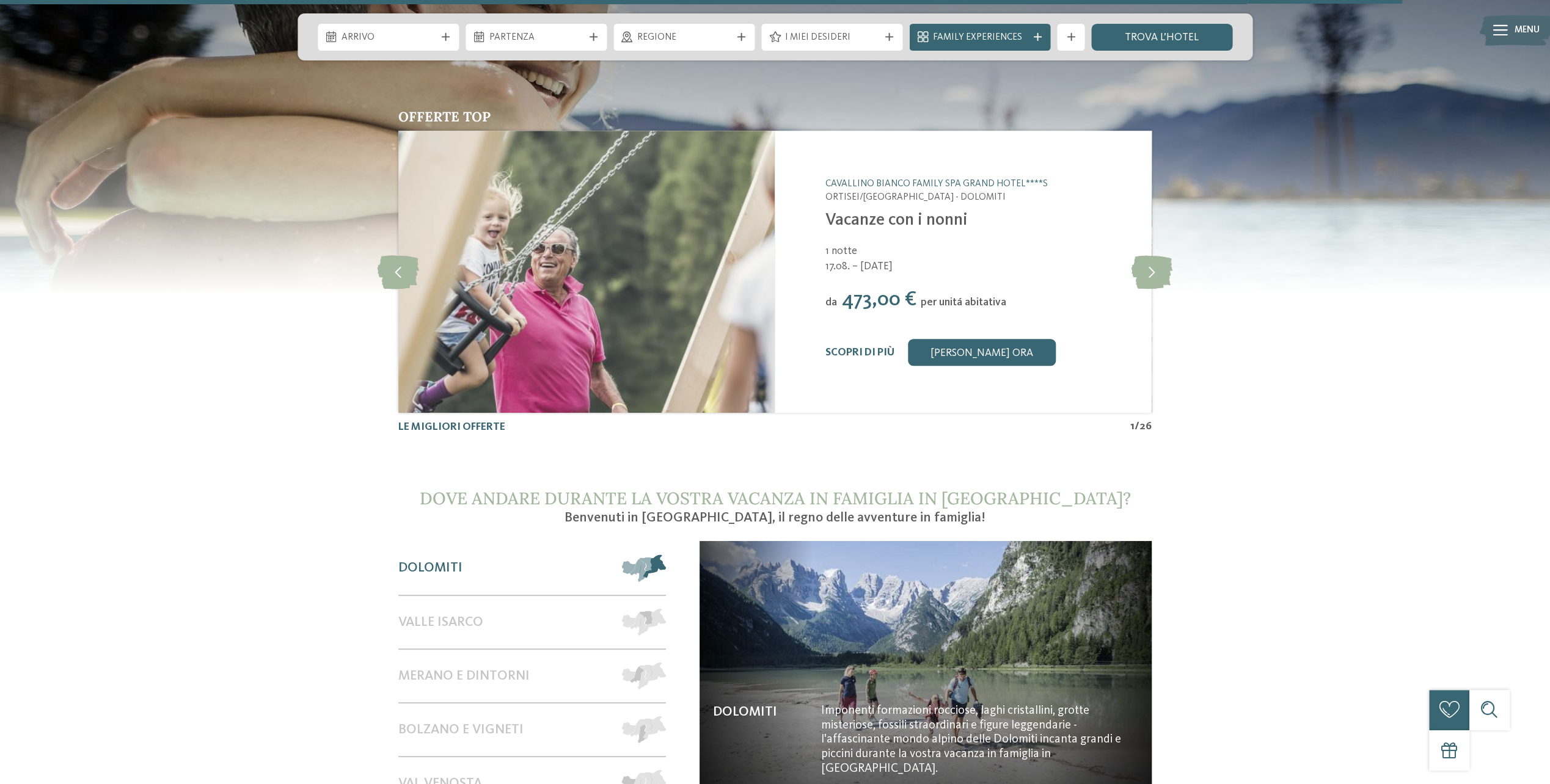
scroll to position [5437, 0]
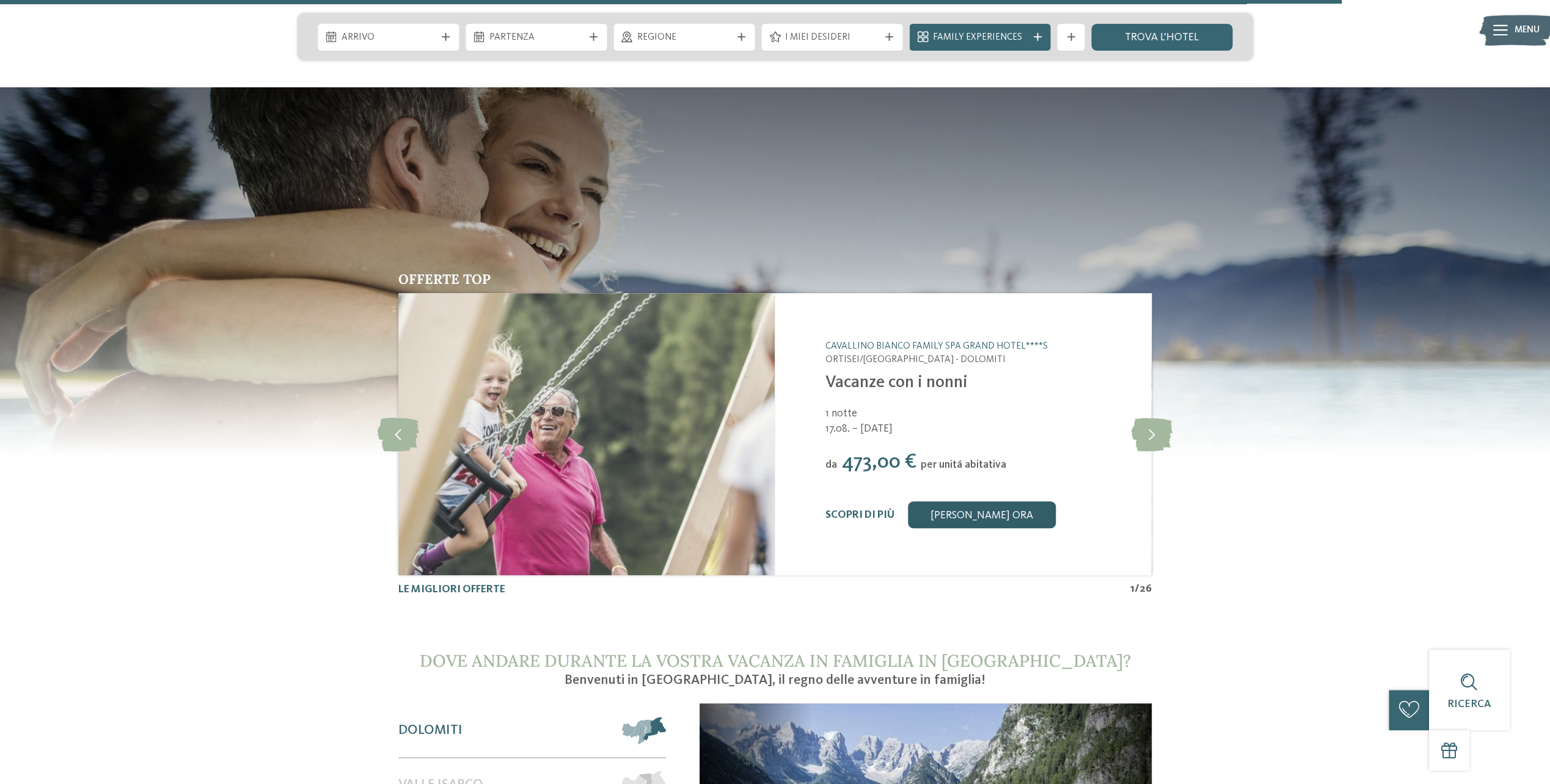
click at [956, 502] on link "[PERSON_NAME] ora" at bounding box center [982, 515] width 148 height 27
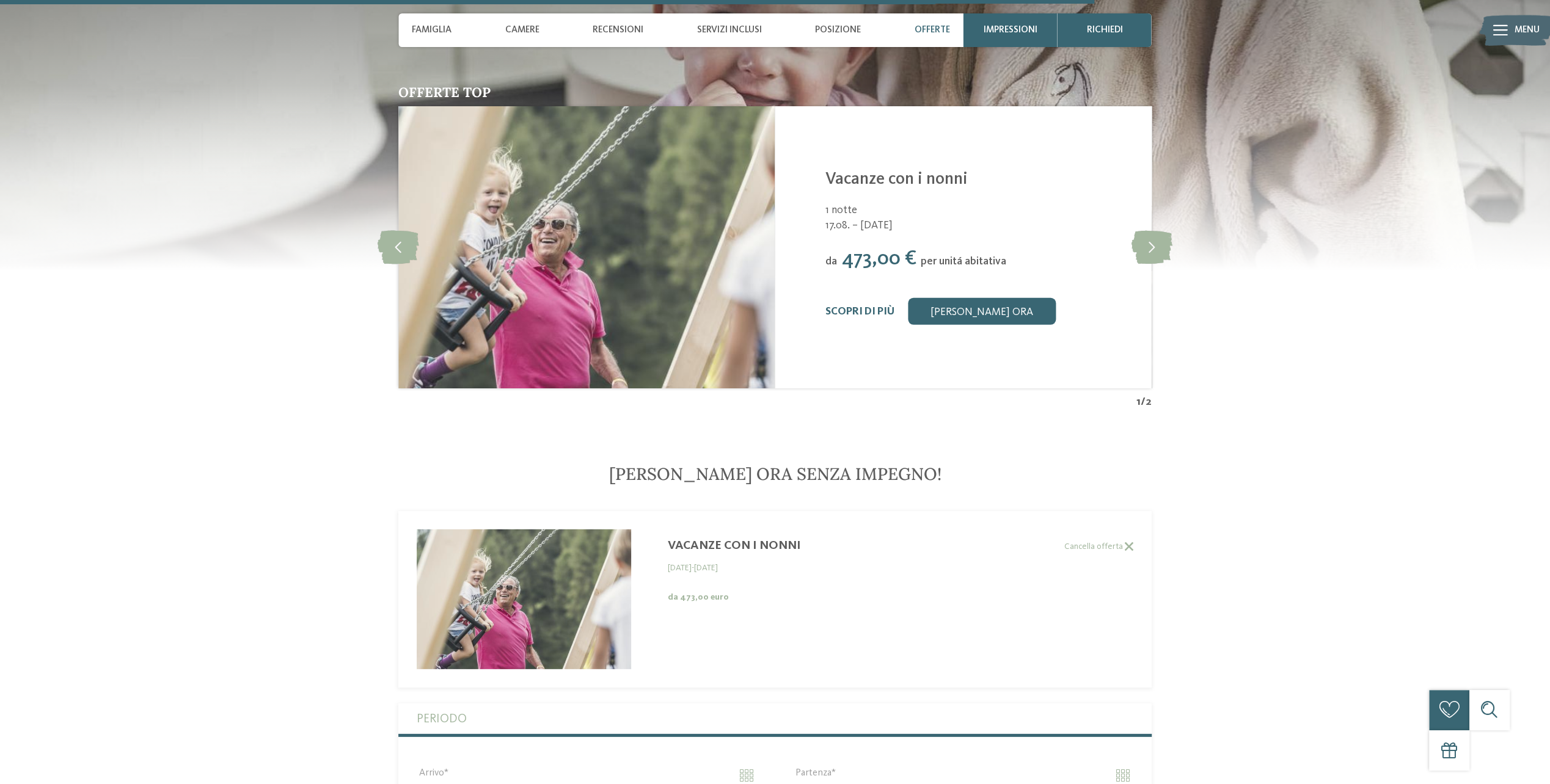
scroll to position [3161, 0]
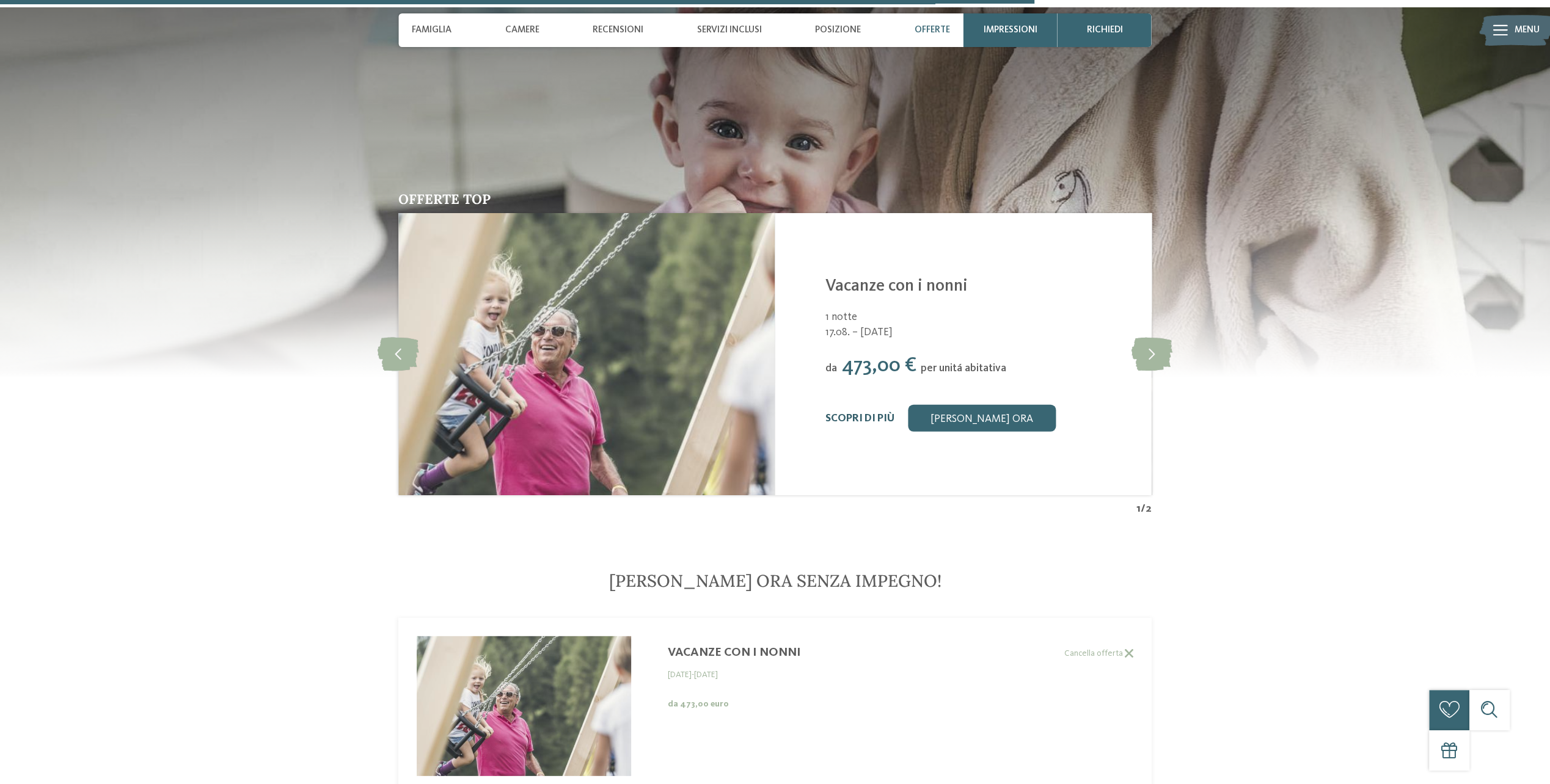
click at [848, 414] on link "Scopri di più" at bounding box center [859, 418] width 69 height 10
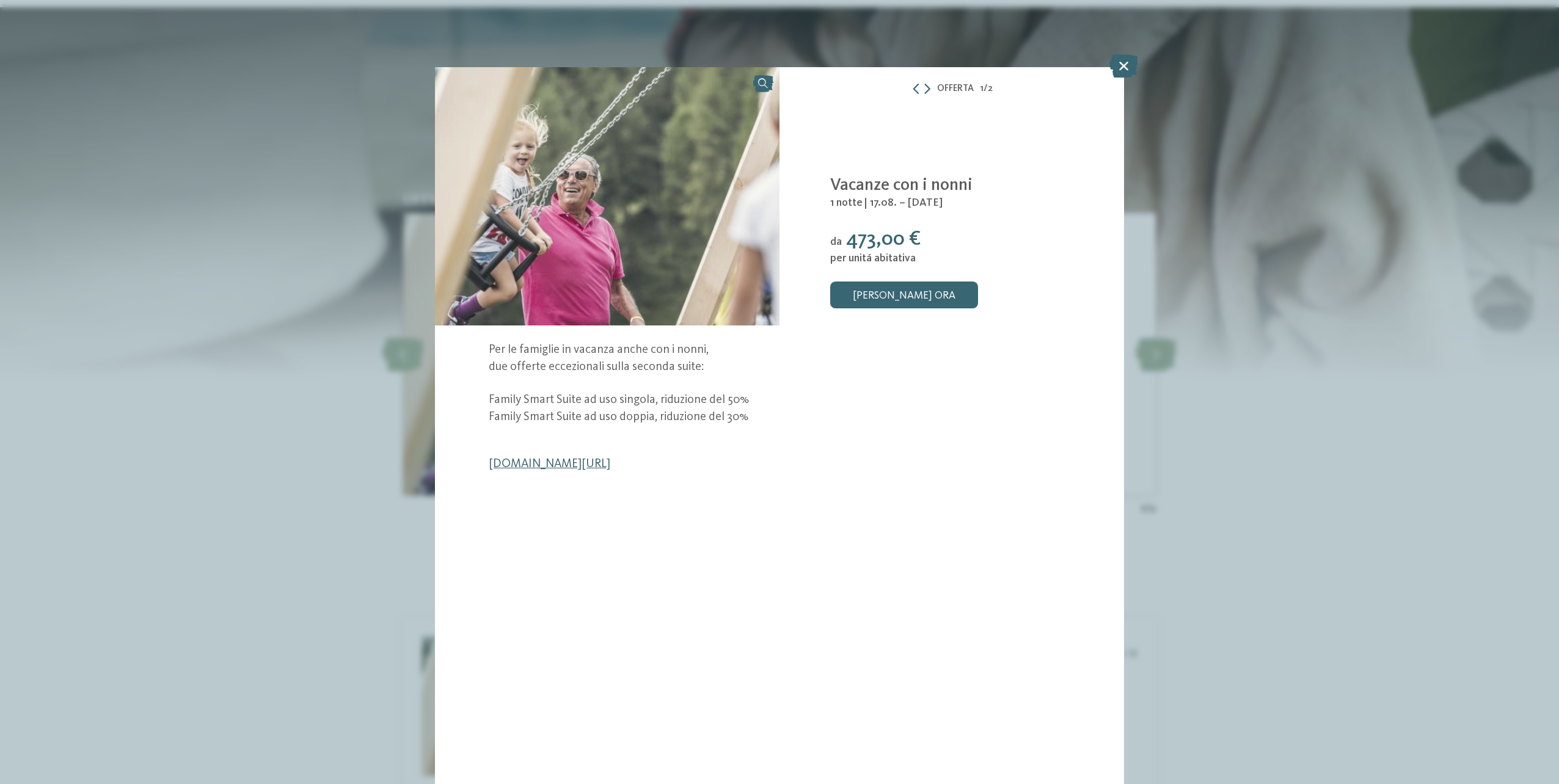
click at [596, 462] on link "[DOMAIN_NAME][URL]" at bounding box center [549, 464] width 122 height 12
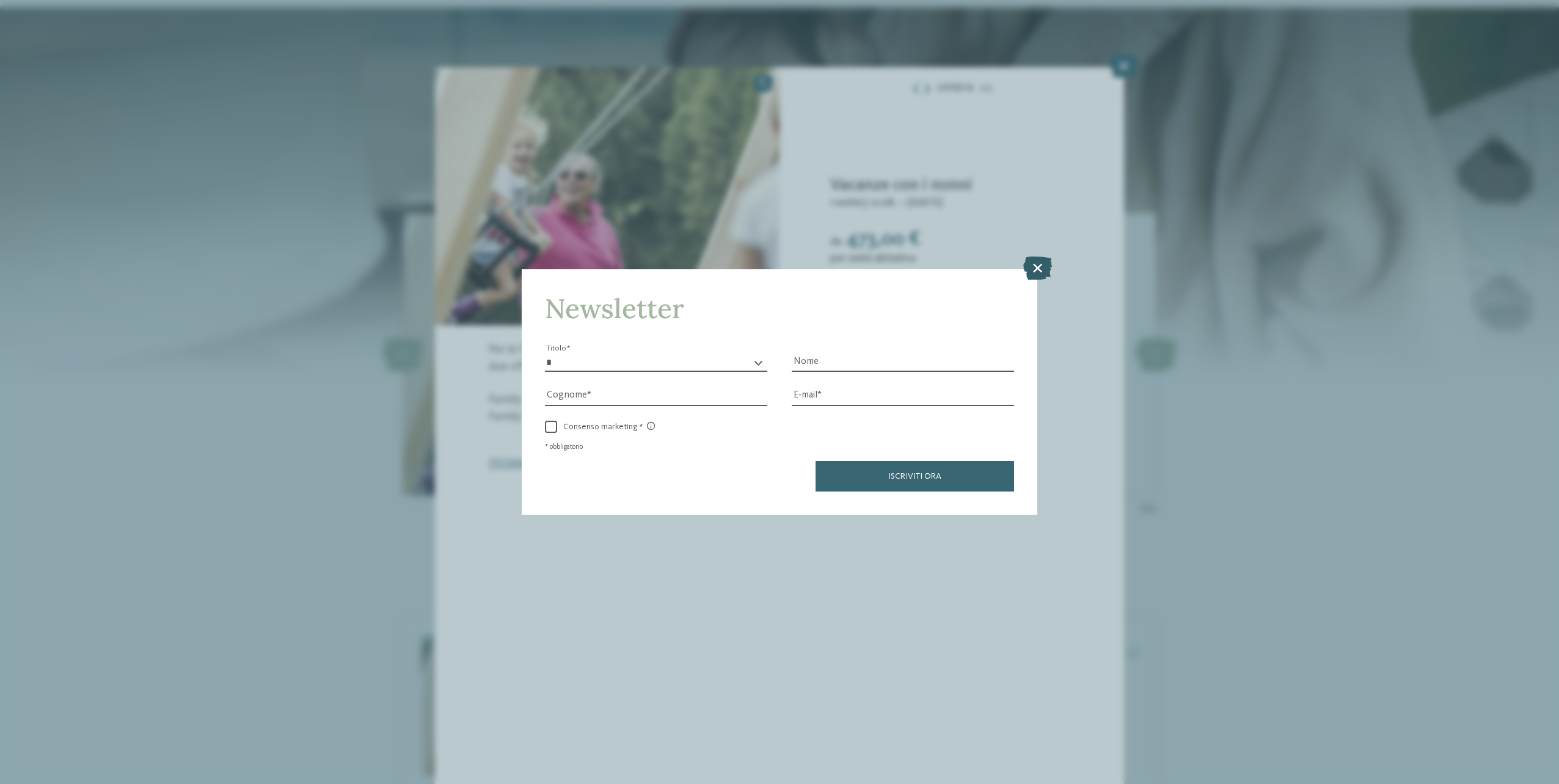
click at [1044, 266] on icon at bounding box center [1038, 268] width 28 height 23
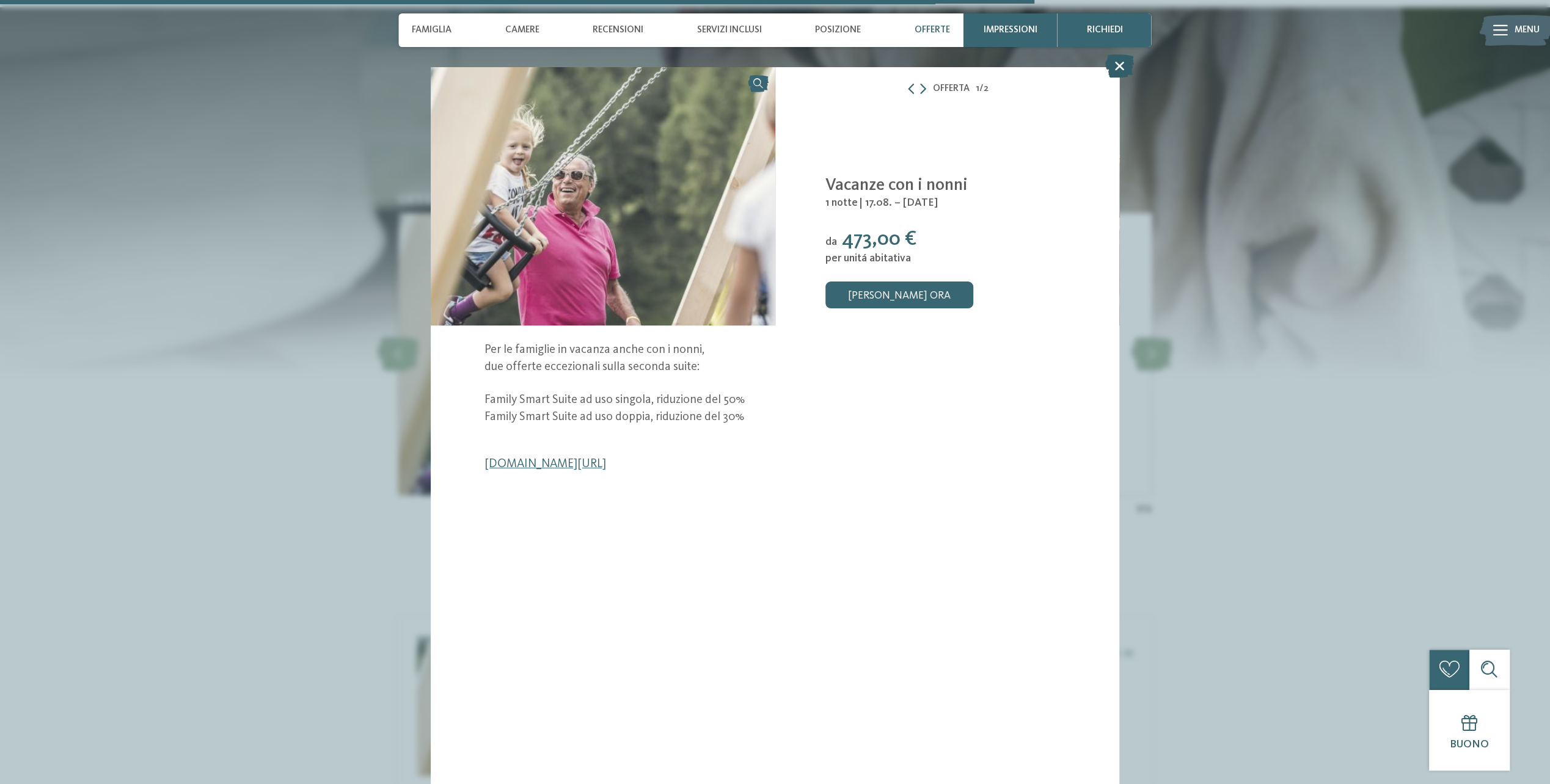
click at [1115, 67] on icon at bounding box center [1119, 66] width 28 height 23
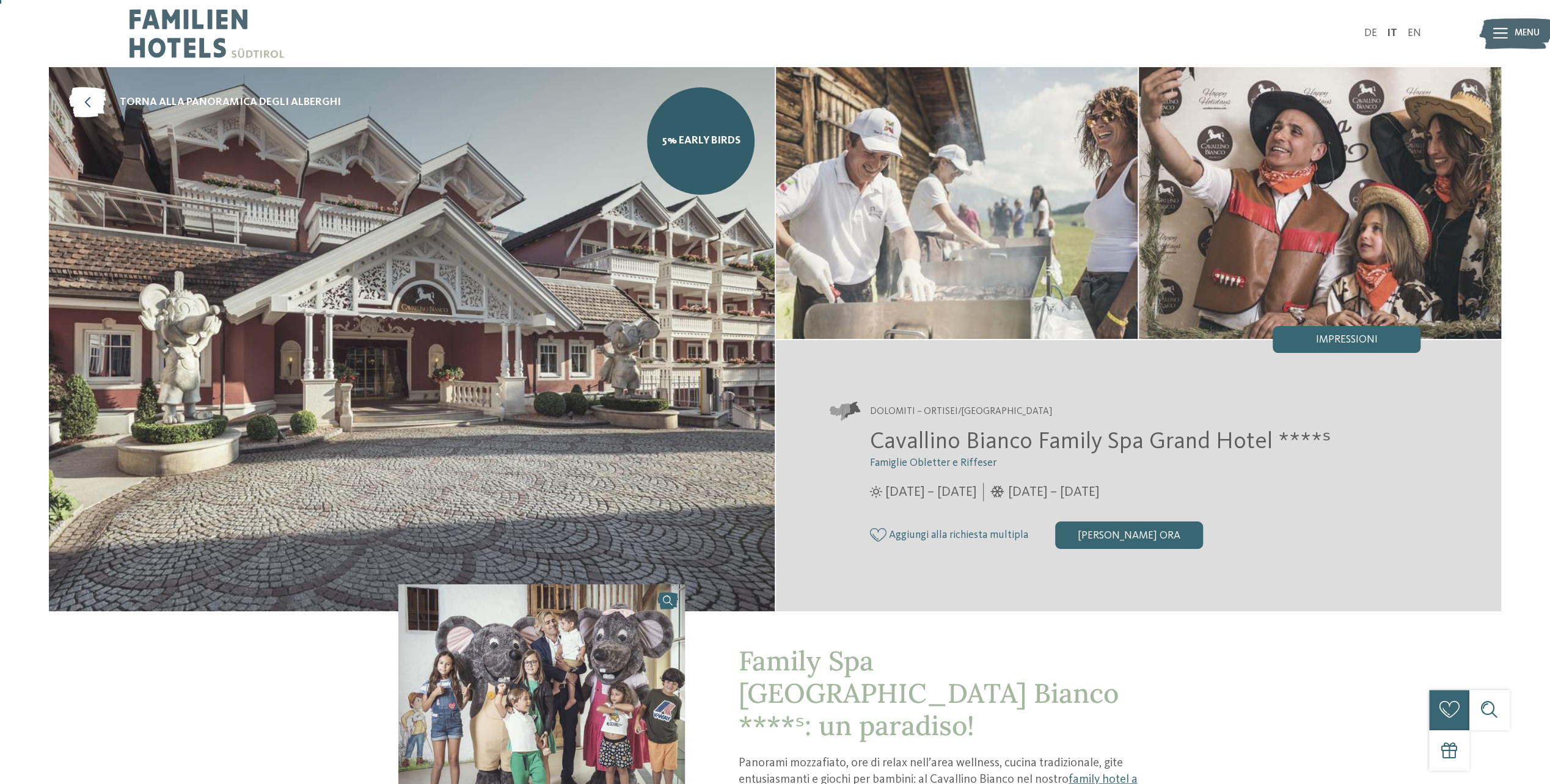
scroll to position [61, 0]
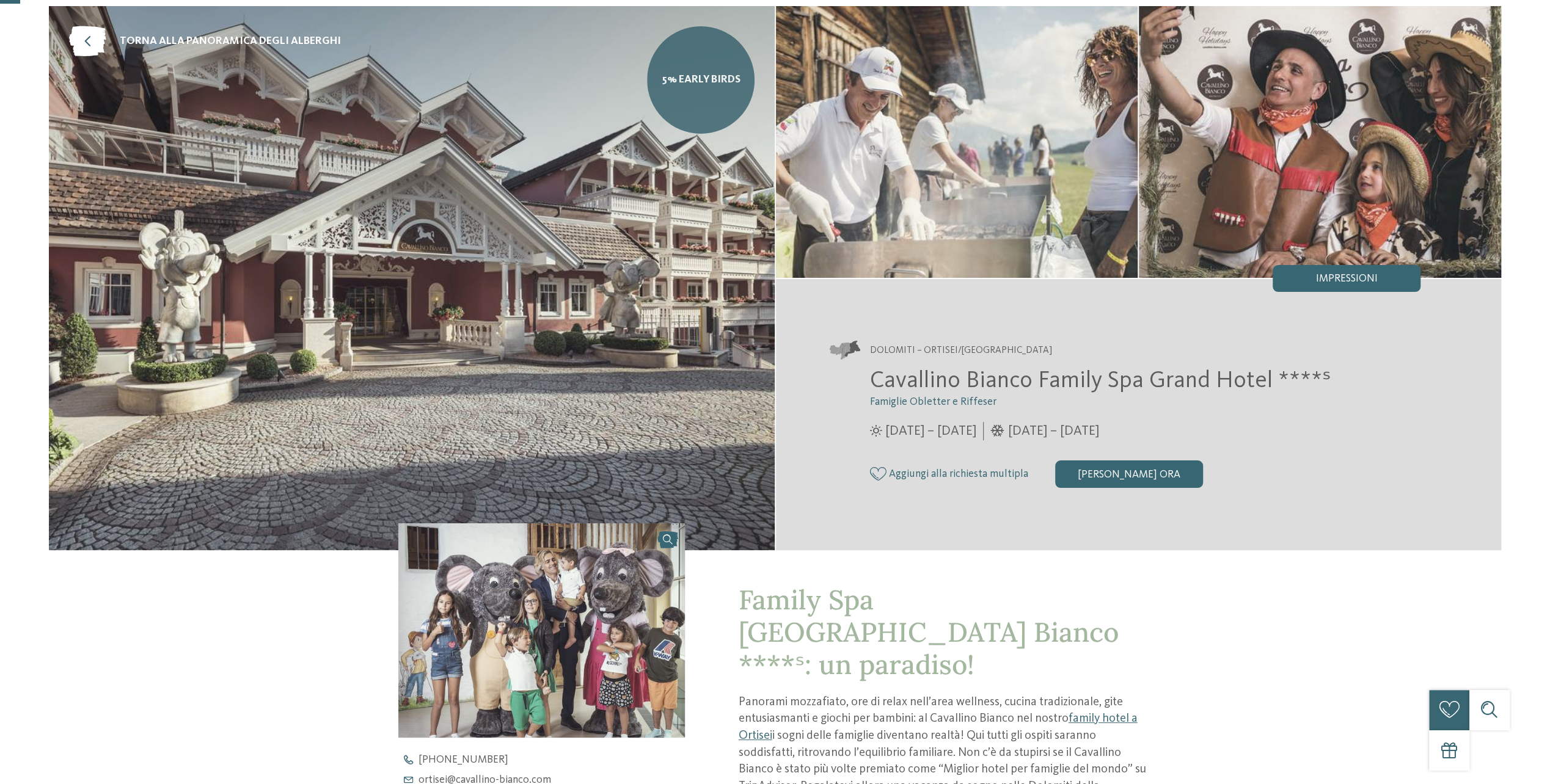
click at [703, 71] on link "5% Early Birds" at bounding box center [700, 80] width 107 height 107
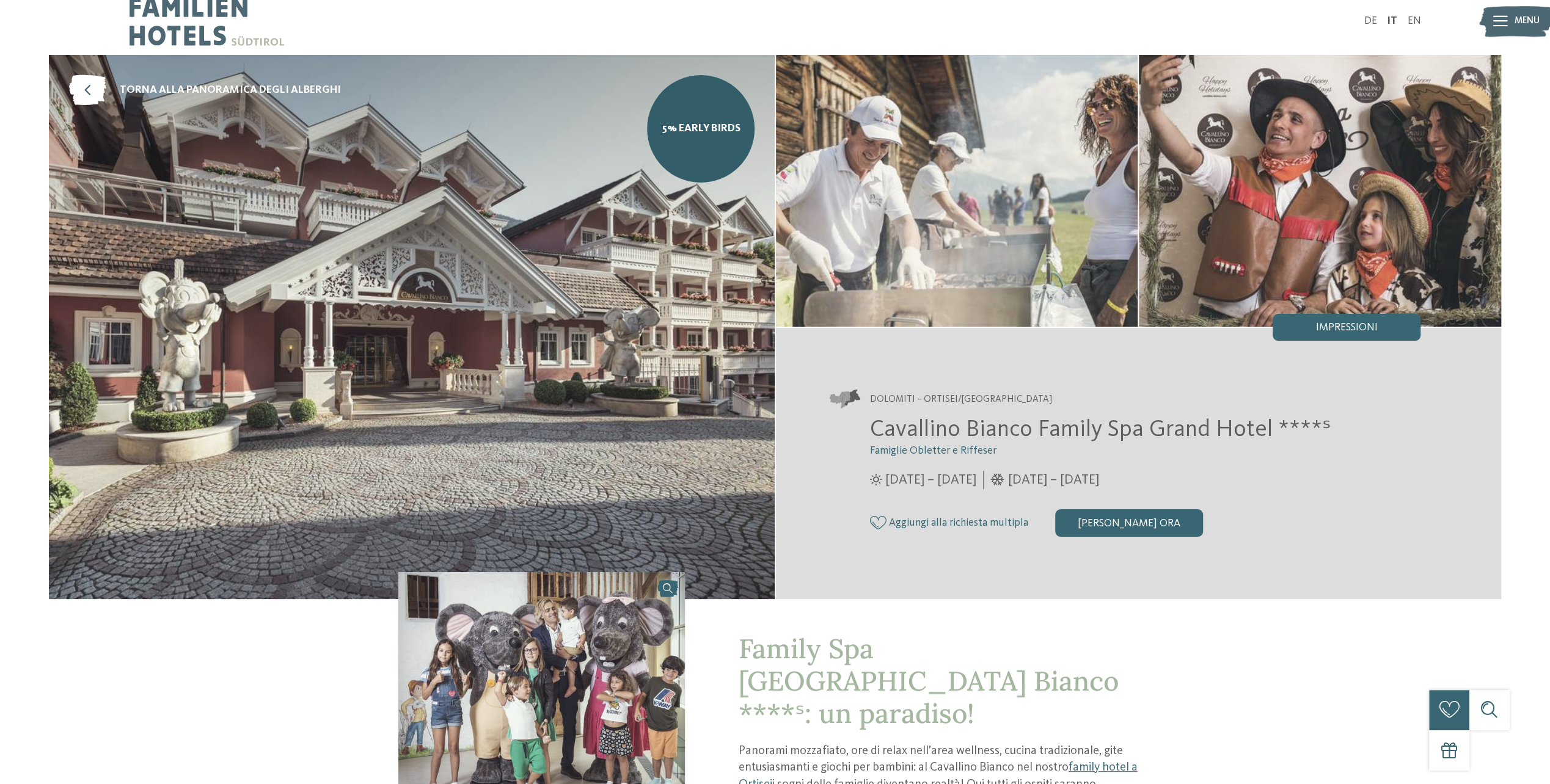
scroll to position [0, 0]
